Goal: Task Accomplishment & Management: Complete application form

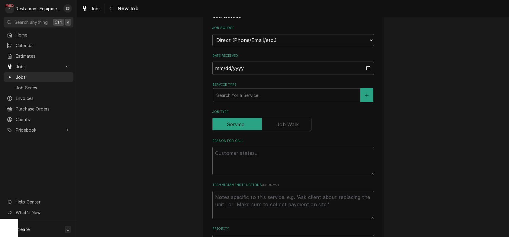
scroll to position [161, 0]
click at [268, 99] on div "Service Type" at bounding box center [286, 94] width 141 height 11
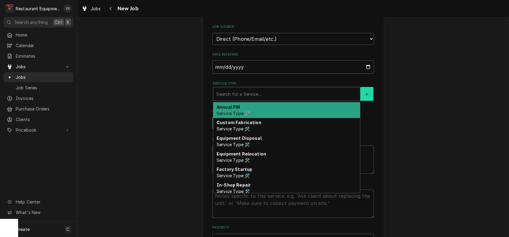
click at [369, 96] on icon "Create New Service" at bounding box center [367, 94] width 4 height 4
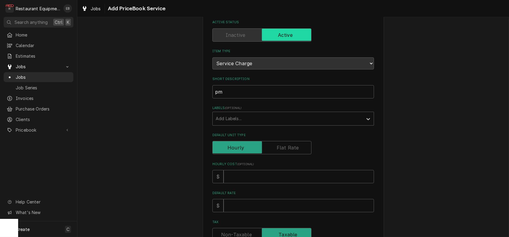
scroll to position [40, 0]
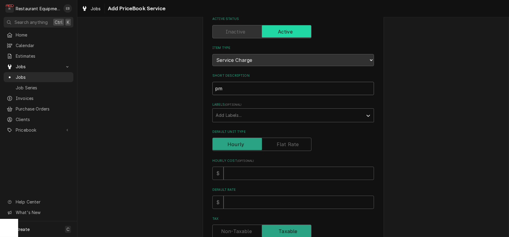
click at [237, 95] on input "pm" at bounding box center [294, 88] width 162 height 13
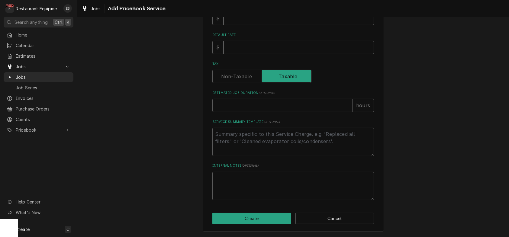
scroll to position [239, 0]
click at [357, 221] on button "Cancel" at bounding box center [335, 218] width 79 height 11
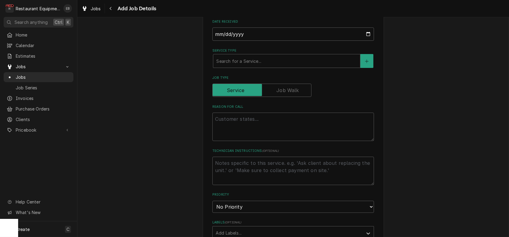
scroll to position [242, 0]
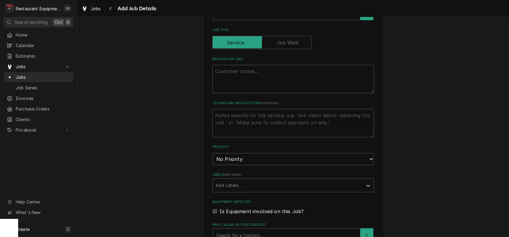
click at [250, 19] on div "Service Type" at bounding box center [286, 13] width 141 height 11
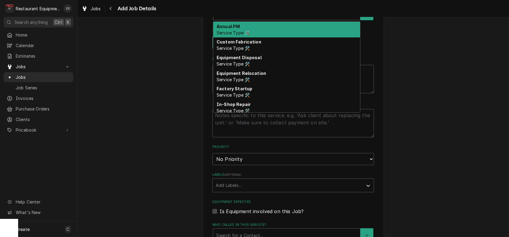
type textarea "x"
type input "b"
type textarea "x"
type input "br"
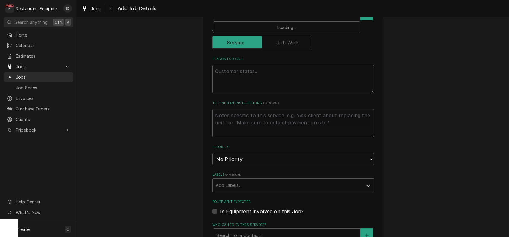
type textarea "x"
type input "bre"
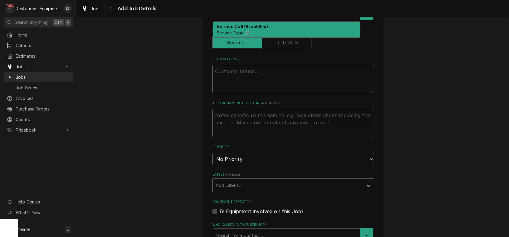
click at [242, 35] on span "Service Type 🛠️" at bounding box center [233, 32] width 33 height 5
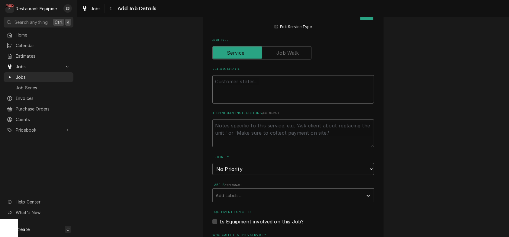
click at [235, 104] on textarea "Reason For Call" at bounding box center [294, 89] width 162 height 28
type textarea "x"
type textarea "F"
type textarea "x"
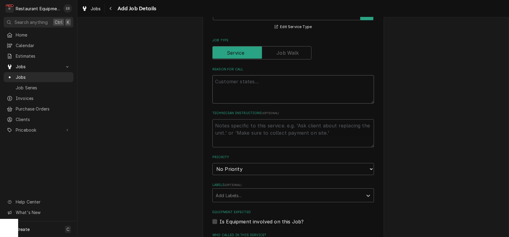
type textarea "P"
type textarea "x"
type textarea "PM"
type textarea "x"
type textarea "PM"
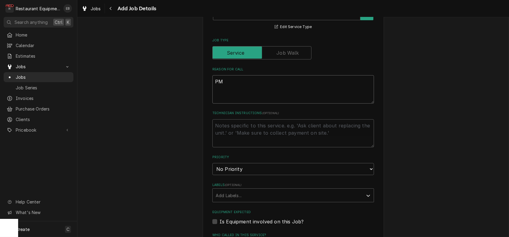
type textarea "x"
type textarea "PM F"
type textarea "x"
type textarea "PM Fi"
type textarea "x"
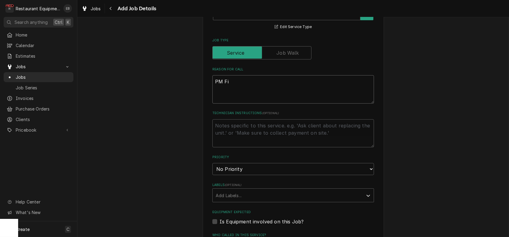
type textarea "PM Fil"
type textarea "x"
type textarea "PM Filt"
type textarea "x"
type textarea "PM Filte"
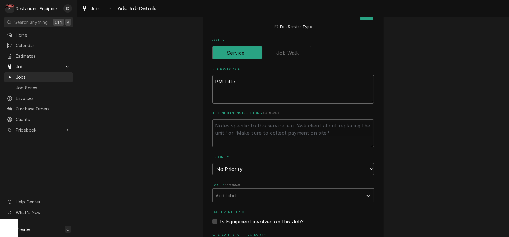
type textarea "x"
type textarea "PM Filter"
type textarea "x"
type textarea "PM Filter"
type textarea "x"
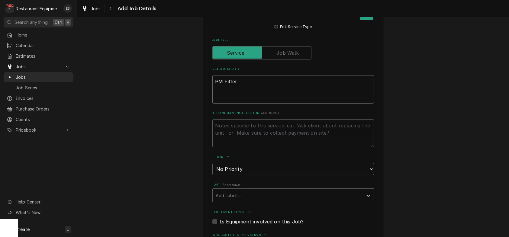
type textarea "PM Filter C"
type textarea "x"
type textarea "PM Filter Ch"
type textarea "x"
type textarea "PM Filter Cha"
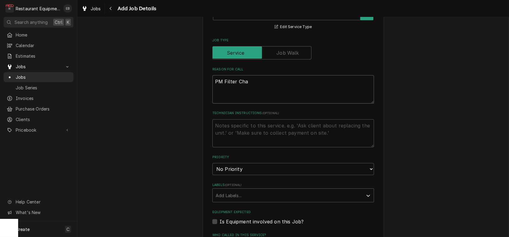
type textarea "x"
type textarea "PM Filter Chan"
type textarea "x"
type textarea "PM Filter Chang"
type textarea "x"
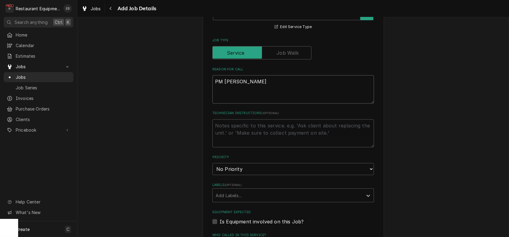
type textarea "PM Filter Change"
type textarea "x"
type textarea "PM Filter Change."
type textarea "x"
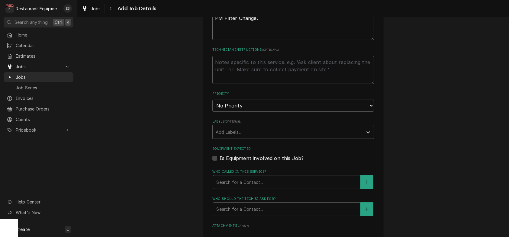
scroll to position [322, 0]
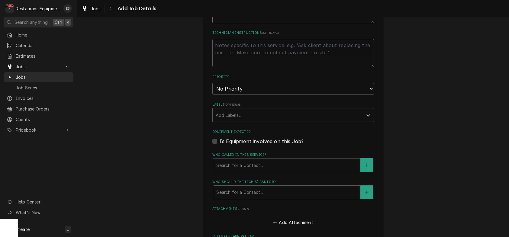
type textarea "PM Filter Change."
click at [236, 95] on select "No Priority Urgent High Medium Low" at bounding box center [294, 89] width 162 height 12
select select "4"
click at [213, 95] on select "No Priority Urgent High Medium Low" at bounding box center [294, 89] width 162 height 12
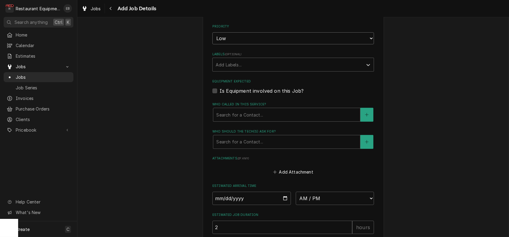
scroll to position [383, 0]
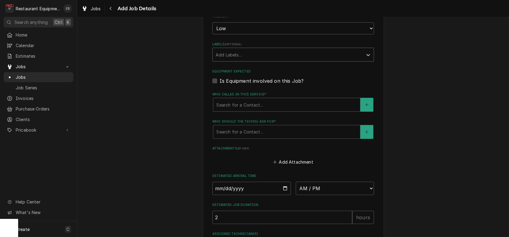
click at [244, 60] on div "Labels" at bounding box center [288, 54] width 144 height 11
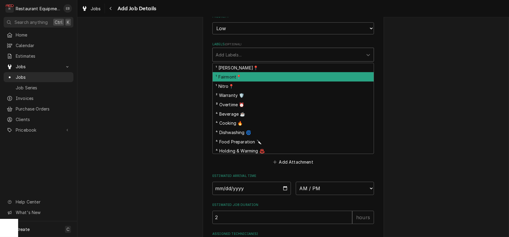
click at [239, 82] on div "¹ Fairmont📍" at bounding box center [293, 76] width 161 height 9
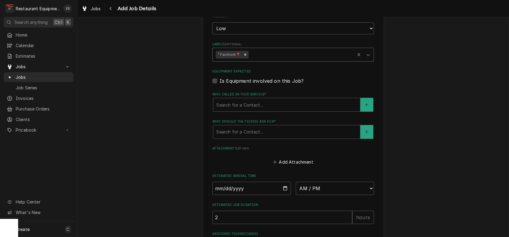
click at [260, 60] on div "Labels" at bounding box center [301, 54] width 102 height 11
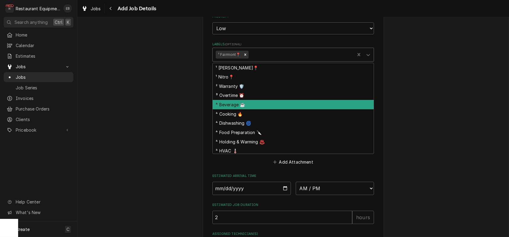
click at [251, 109] on div "⁴ Beverage ☕" at bounding box center [293, 104] width 161 height 9
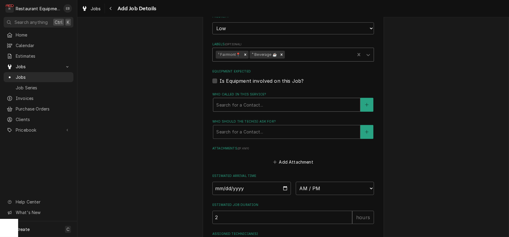
click at [254, 110] on div "Who called in this service?" at bounding box center [286, 104] width 141 height 11
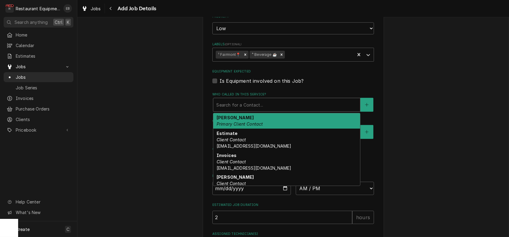
click at [280, 129] on div "Anita French Primary Client Contact" at bounding box center [286, 121] width 147 height 16
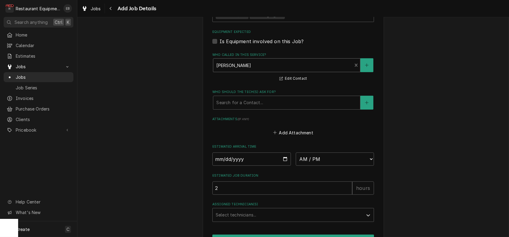
scroll to position [423, 0]
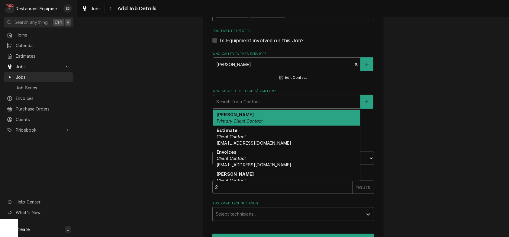
click at [253, 107] on div "Who should the tech(s) ask for?" at bounding box center [286, 101] width 141 height 11
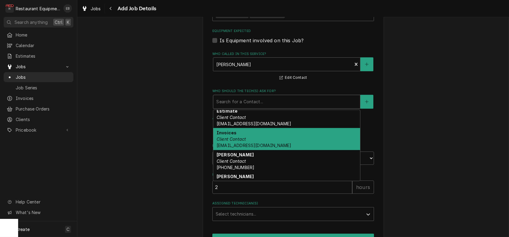
scroll to position [0, 0]
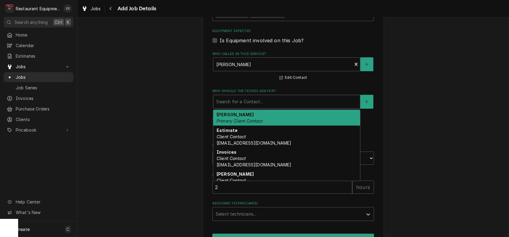
click at [253, 124] on em "Primary Client Contact" at bounding box center [240, 121] width 47 height 5
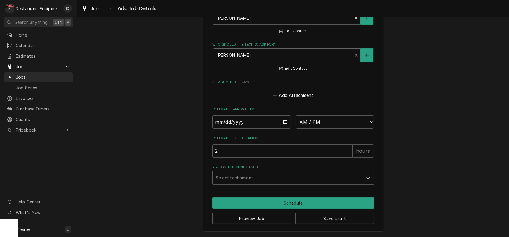
scroll to position [524, 0]
click at [325, 218] on button "Save Draft" at bounding box center [335, 218] width 79 height 11
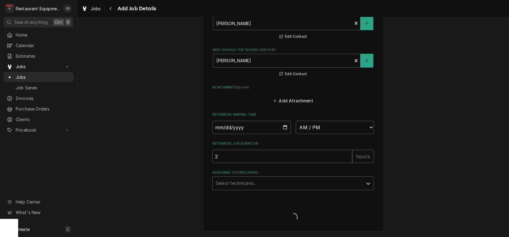
scroll to position [538, 0]
type textarea "x"
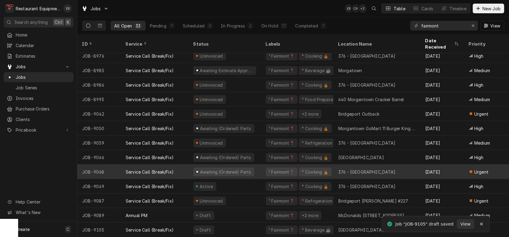
scroll to position [299, 0]
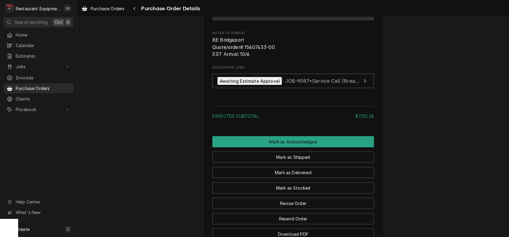
scroll to position [625, 0]
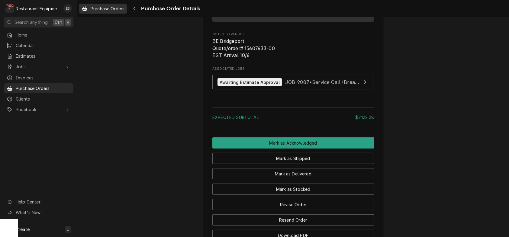
click at [102, 8] on span "Purchase Orders" at bounding box center [108, 8] width 34 height 6
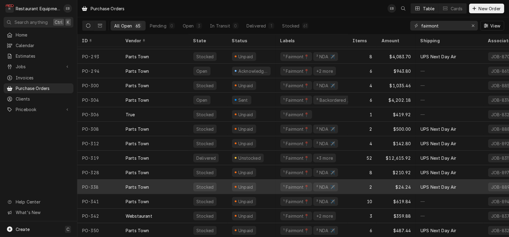
scroll to position [758, 0]
